Goal: Transaction & Acquisition: Purchase product/service

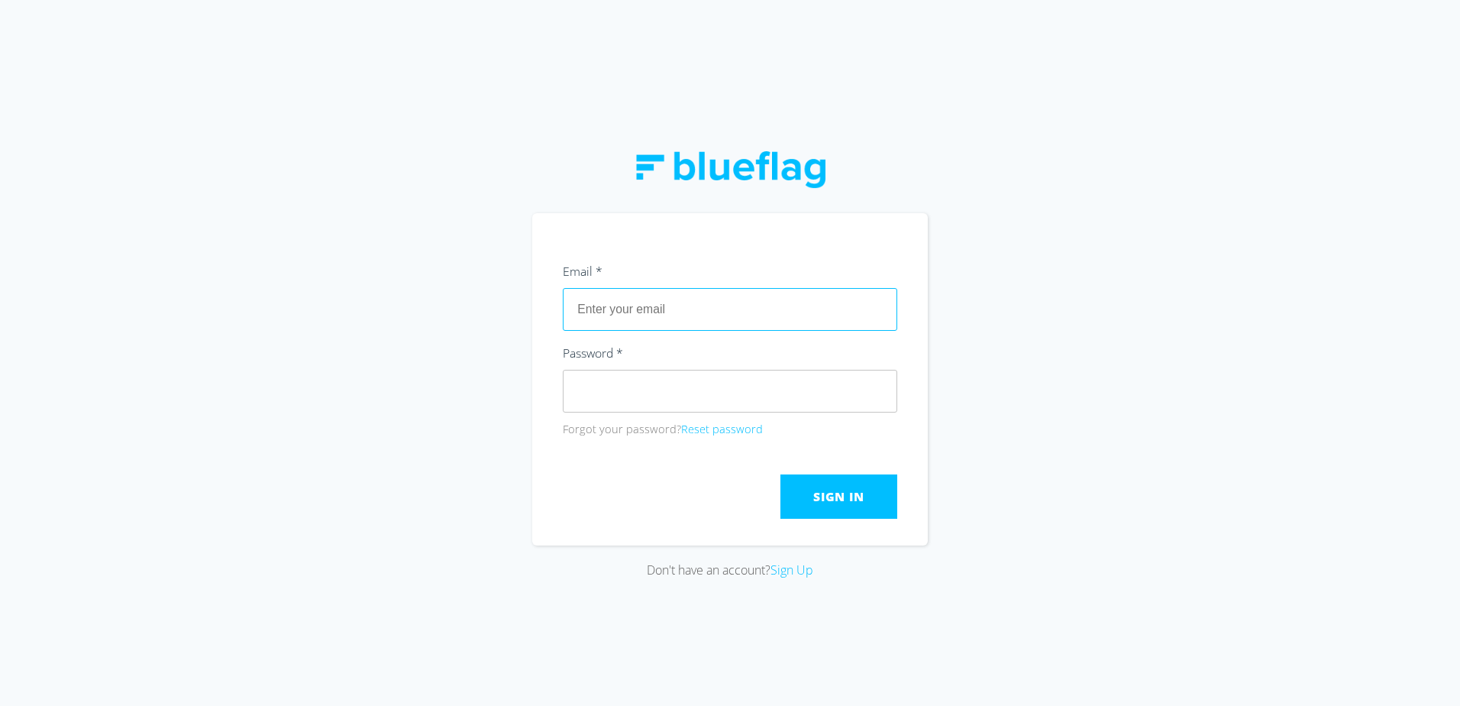
click at [762, 315] on input "text" at bounding box center [730, 309] width 334 height 43
type input "[EMAIL_ADDRESS][DOMAIN_NAME]"
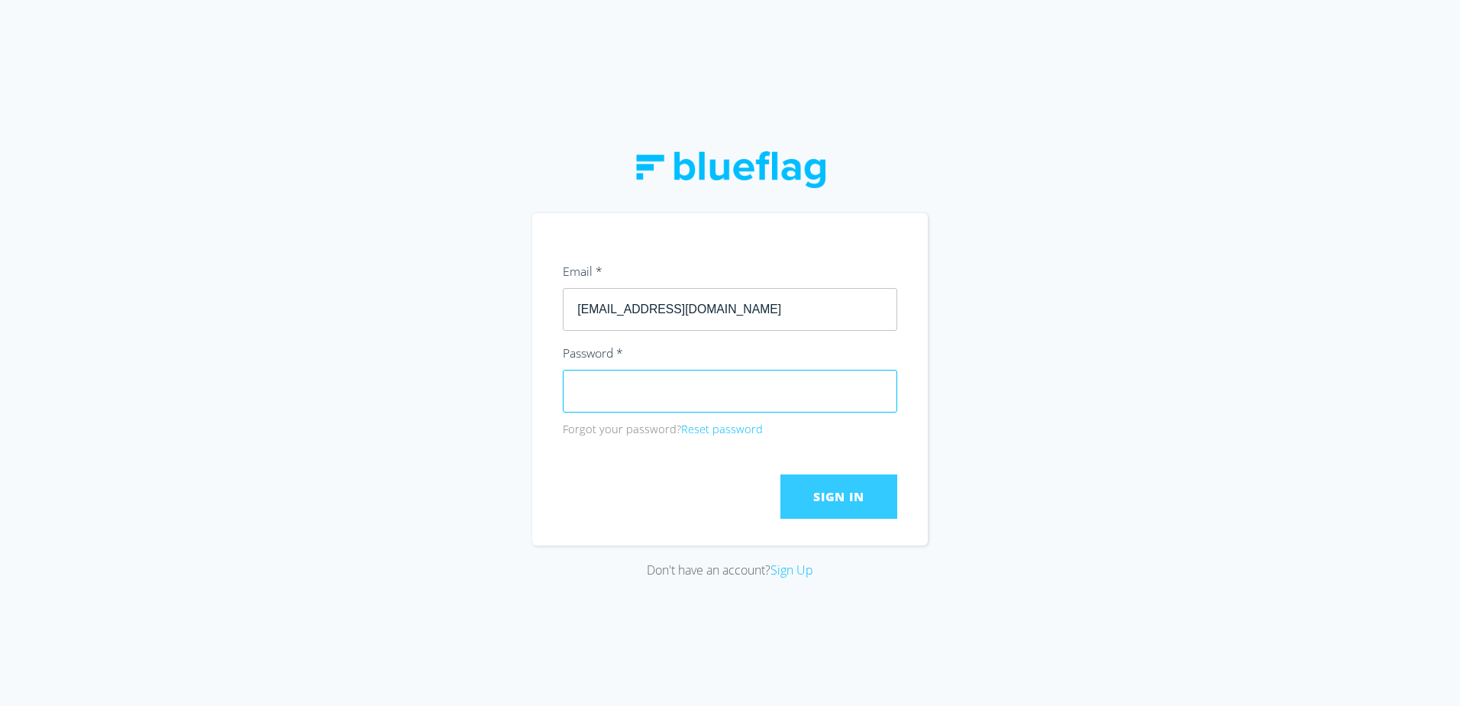
click at [840, 486] on button "Sign In" at bounding box center [838, 496] width 117 height 44
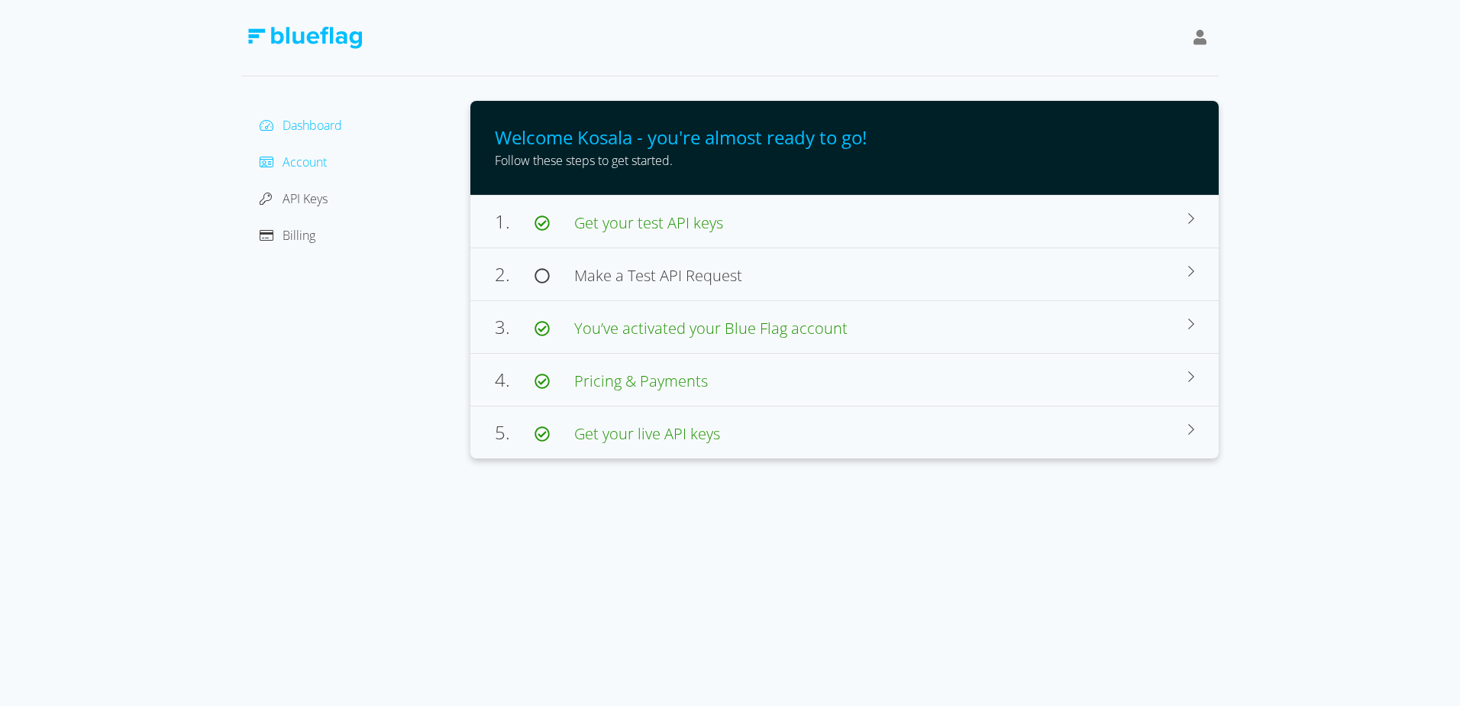
click at [295, 163] on span "Account" at bounding box center [305, 161] width 44 height 17
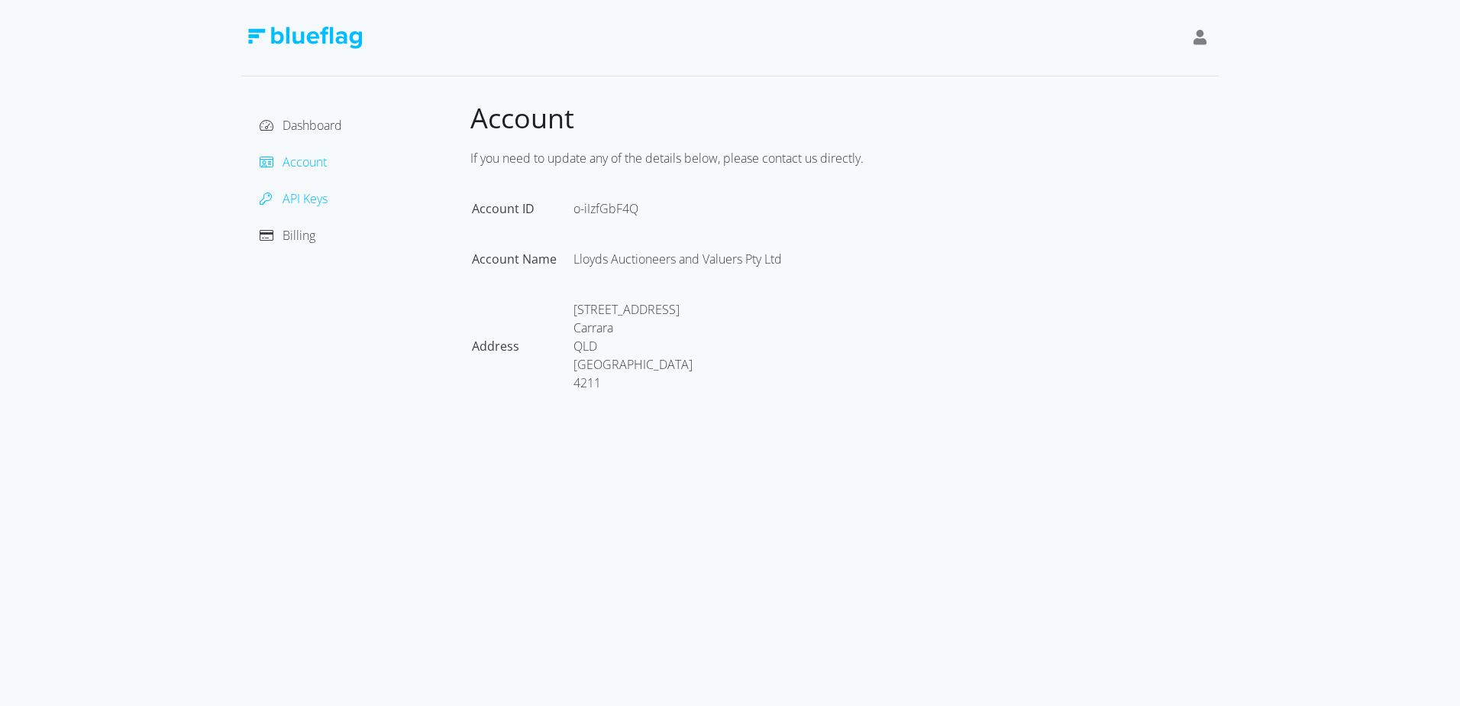
click at [305, 203] on span "API Keys" at bounding box center [305, 198] width 45 height 17
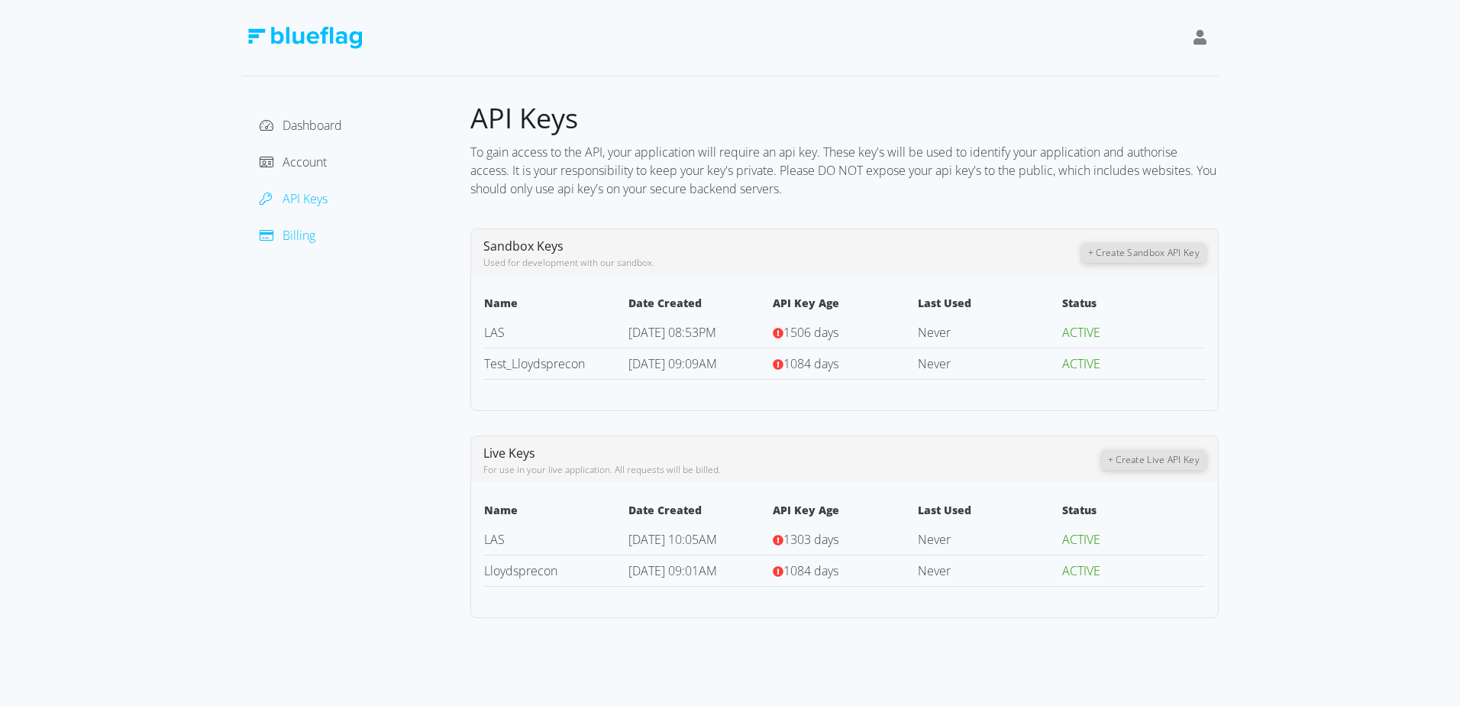
click at [306, 227] on span "Billing" at bounding box center [299, 235] width 33 height 17
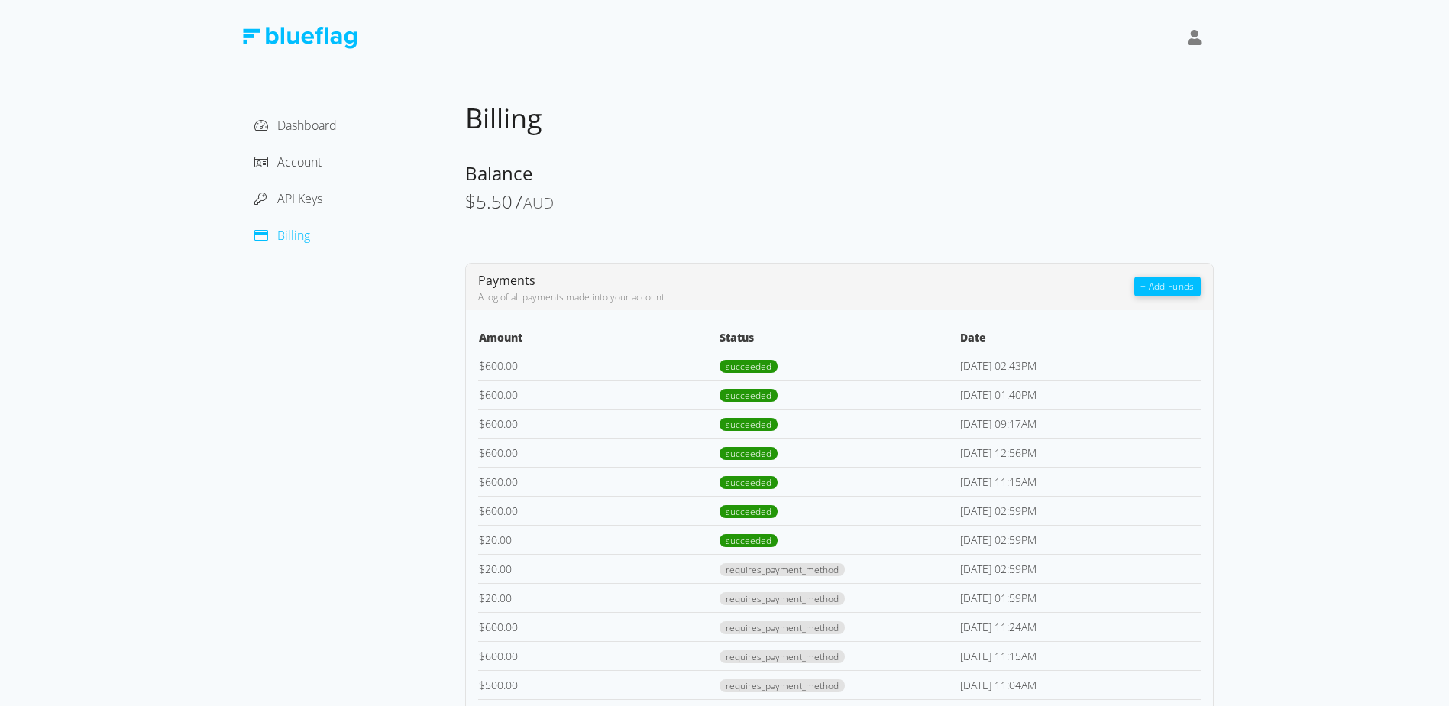
click at [1178, 290] on button "+ Add Funds" at bounding box center [1167, 286] width 66 height 20
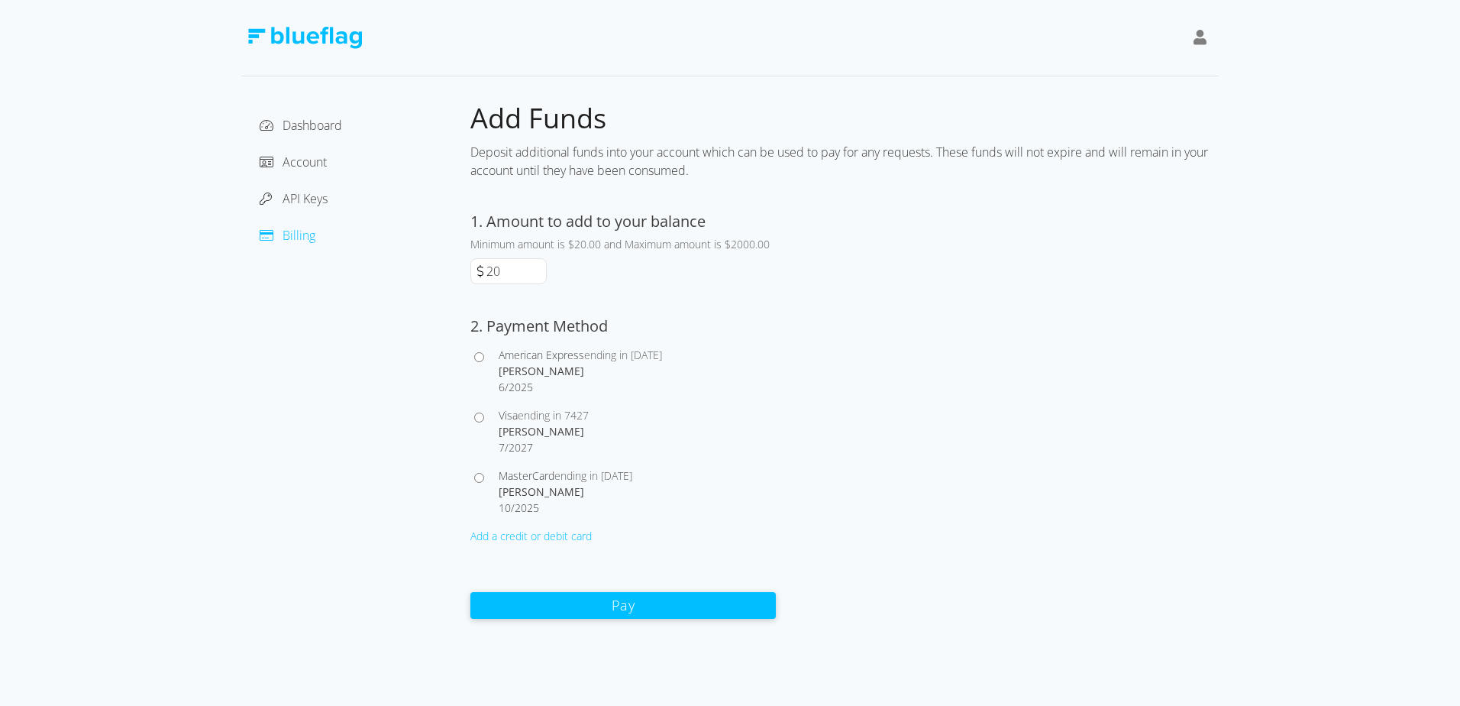
drag, startPoint x: 518, startPoint y: 268, endPoint x: 445, endPoint y: 270, distance: 73.3
click at [445, 270] on div "Dashboard Account API Keys Billing Add Funds Deposit additional funds into your…" at bounding box center [729, 360] width 977 height 518
type input "600"
click at [536, 429] on div "[PERSON_NAME]" at bounding box center [637, 431] width 277 height 16
click at [484, 422] on input "Visa ending in 7427 [PERSON_NAME] 7 / 2027" at bounding box center [479, 417] width 10 height 10
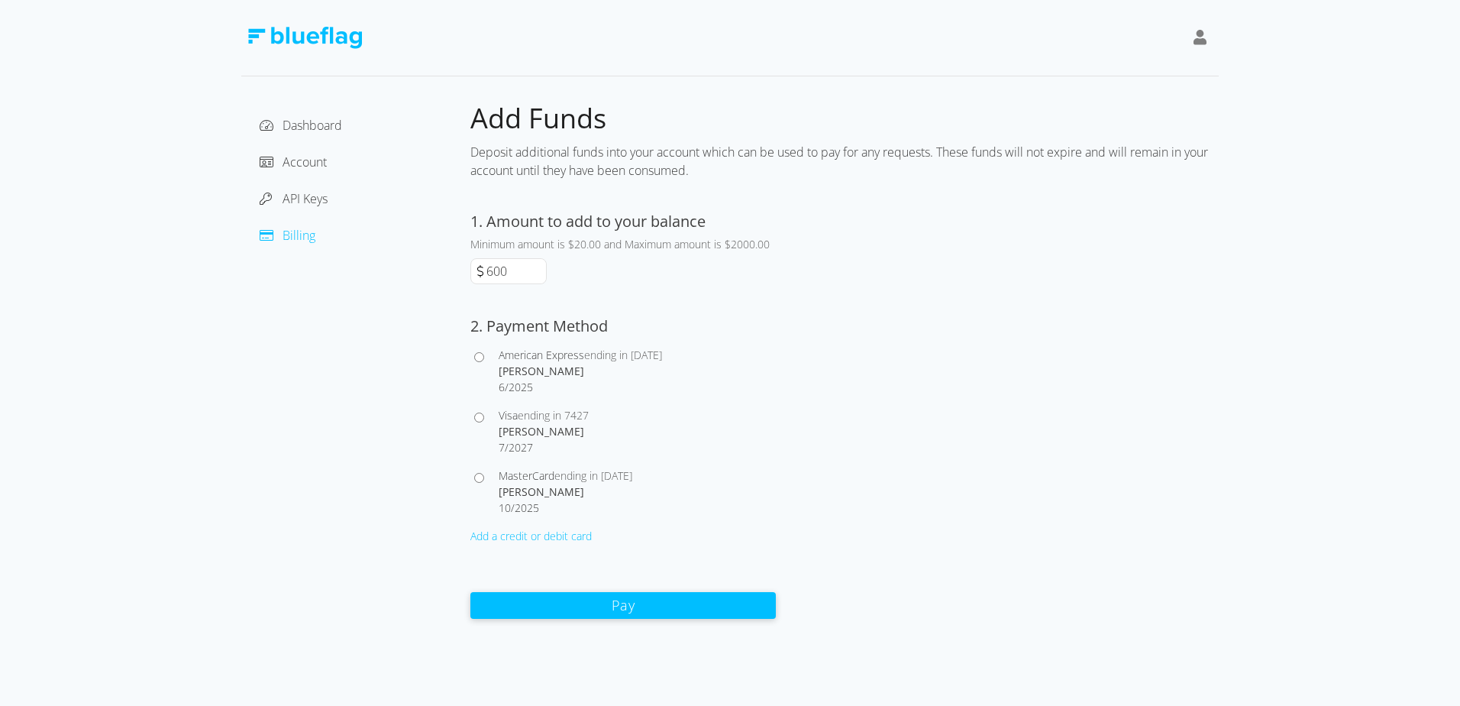
radio input "true"
click at [579, 600] on button "Pay" at bounding box center [622, 604] width 305 height 27
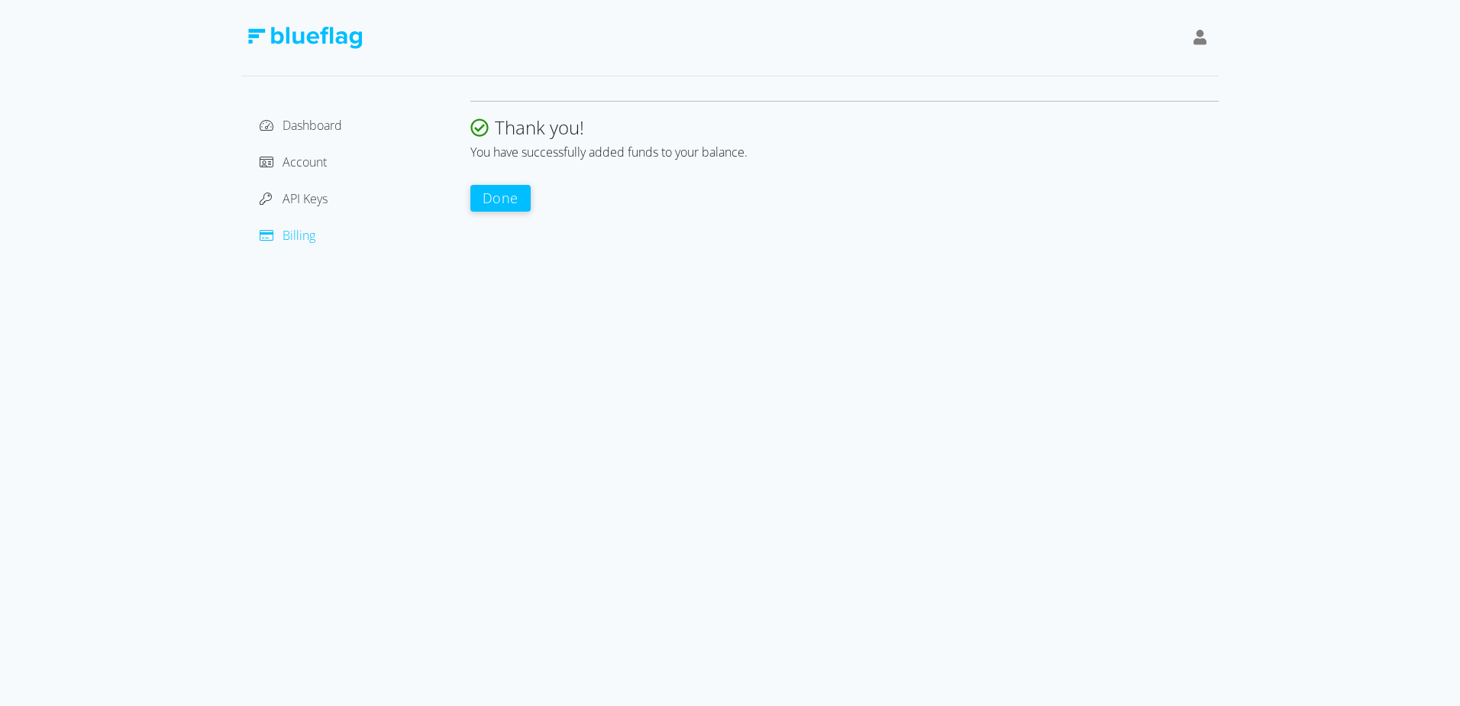
click at [505, 204] on button "Done" at bounding box center [500, 198] width 60 height 27
